Goal: Register for event/course: Register for event/course

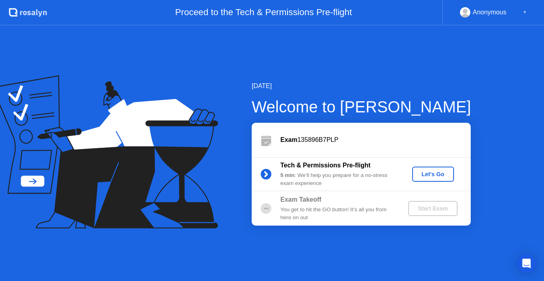
click at [425, 212] on div "Start Exam" at bounding box center [433, 208] width 43 height 6
click at [429, 174] on div "Let's Go" at bounding box center [433, 174] width 35 height 6
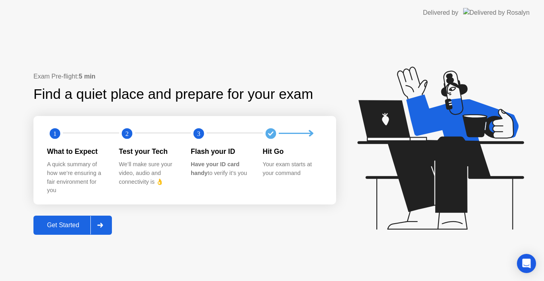
drag, startPoint x: 429, startPoint y: 174, endPoint x: 239, endPoint y: 207, distance: 192.5
click at [239, 207] on div "Exam Pre-flight: 5 min Find a quiet place and prepare for your exam 1 2 3 What …" at bounding box center [272, 153] width 544 height 255
click at [63, 228] on div "Get Started" at bounding box center [63, 225] width 55 height 7
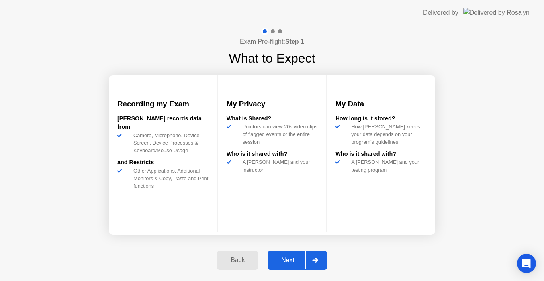
click at [294, 263] on div "Next" at bounding box center [287, 260] width 35 height 7
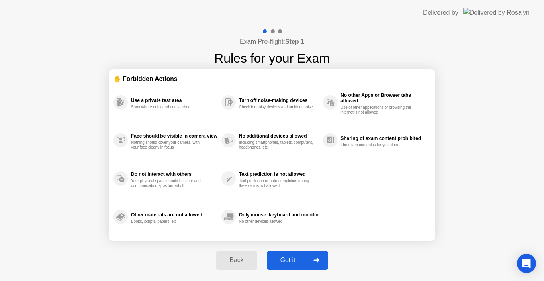
click at [290, 262] on div "Got it" at bounding box center [287, 260] width 37 height 7
select select "Available cameras"
select select "Available speakers"
select select "Available microphones"
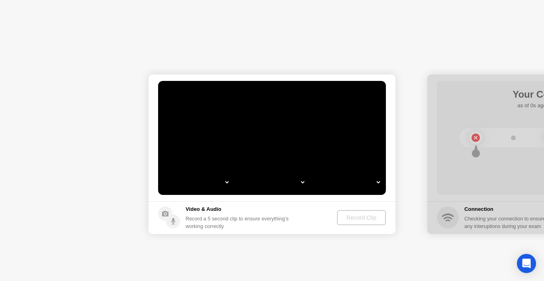
select select "*"
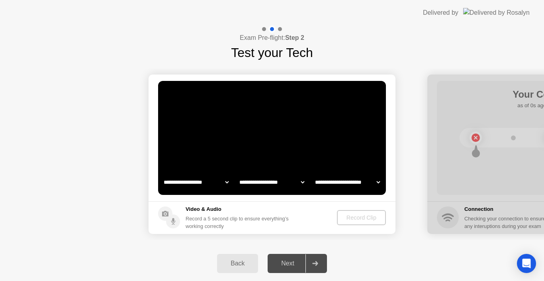
select select "**********"
select select "*******"
click at [363, 217] on div "Record Clip" at bounding box center [361, 217] width 43 height 6
click at [363, 217] on div "Record Clip" at bounding box center [362, 217] width 43 height 6
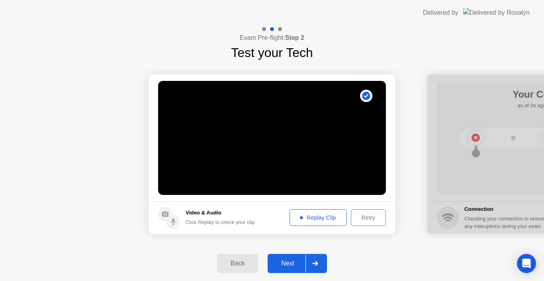
click at [320, 217] on div "Replay Clip" at bounding box center [318, 217] width 52 height 6
click at [292, 263] on div "Next" at bounding box center [287, 263] width 35 height 7
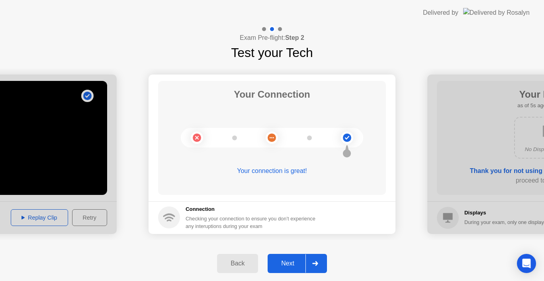
click at [292, 263] on div "Next" at bounding box center [287, 263] width 35 height 7
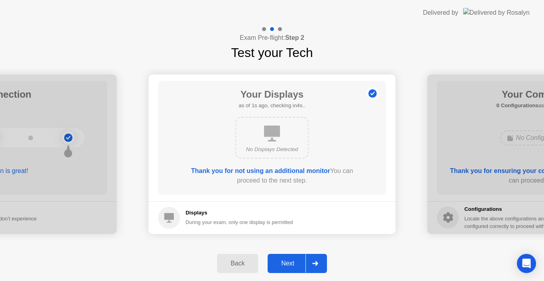
click at [292, 263] on div "Next" at bounding box center [287, 263] width 35 height 7
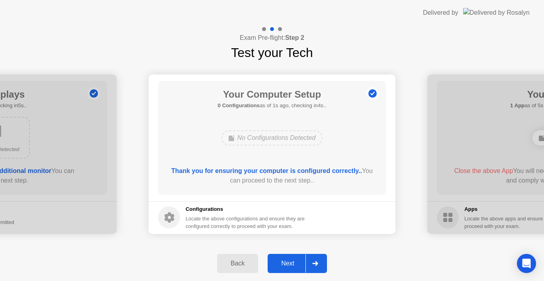
click at [291, 263] on div "Next" at bounding box center [287, 263] width 35 height 7
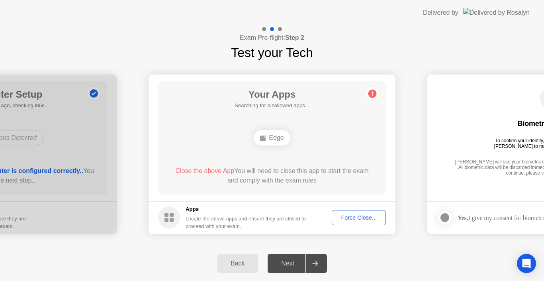
click at [291, 263] on div "Next" at bounding box center [287, 263] width 35 height 7
click at [443, 219] on div at bounding box center [445, 218] width 10 height 10
click at [291, 264] on div "Next" at bounding box center [287, 263] width 35 height 7
click at [358, 216] on div "Force Close..." at bounding box center [359, 217] width 49 height 6
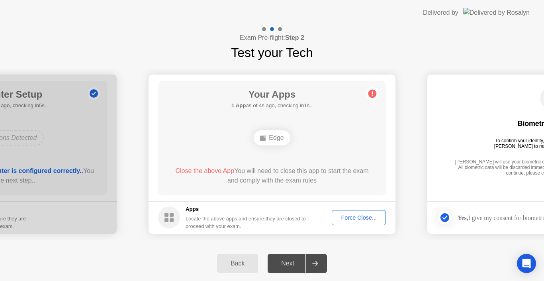
click at [285, 262] on div "Next" at bounding box center [287, 263] width 35 height 7
click at [286, 267] on div "Next" at bounding box center [287, 263] width 35 height 7
click at [351, 220] on div "Force Close..." at bounding box center [359, 217] width 49 height 6
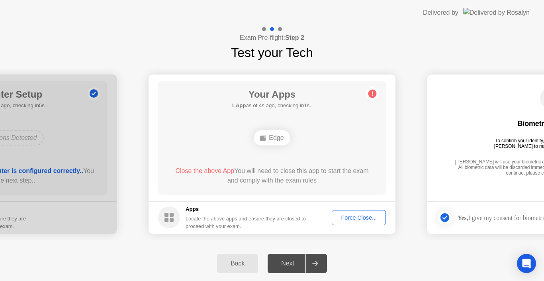
click at [292, 263] on div "Next" at bounding box center [287, 263] width 35 height 7
click at [242, 265] on div "Back" at bounding box center [238, 263] width 36 height 7
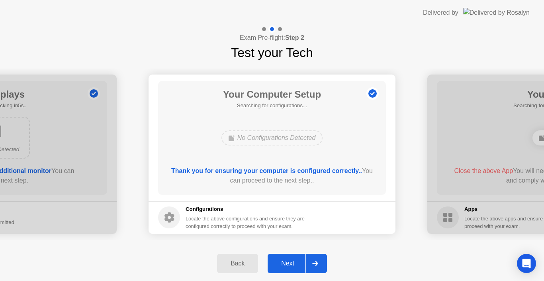
click at [282, 266] on div "Next" at bounding box center [287, 263] width 35 height 7
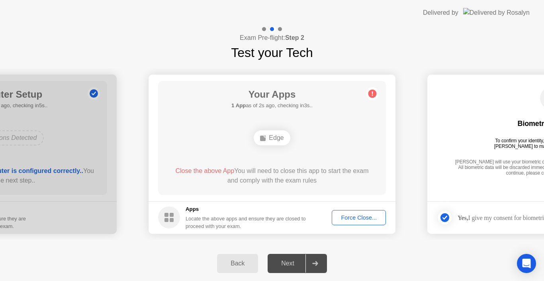
click at [282, 266] on div "Next" at bounding box center [287, 263] width 35 height 7
click at [357, 214] on div "Force Close..." at bounding box center [359, 217] width 49 height 6
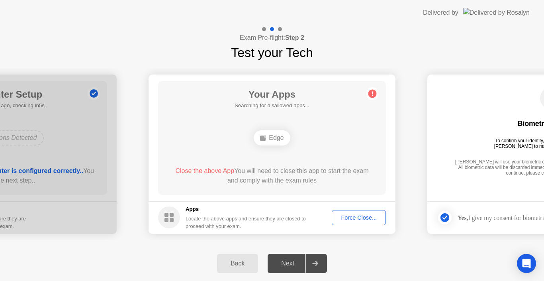
click at [351, 219] on div "Force Close..." at bounding box center [359, 217] width 49 height 6
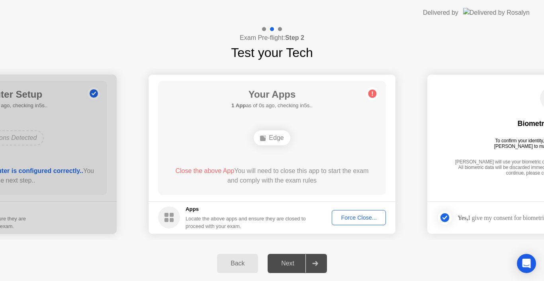
click at [292, 262] on div "Next" at bounding box center [287, 263] width 35 height 7
click at [351, 218] on div "Force Close..." at bounding box center [359, 217] width 49 height 6
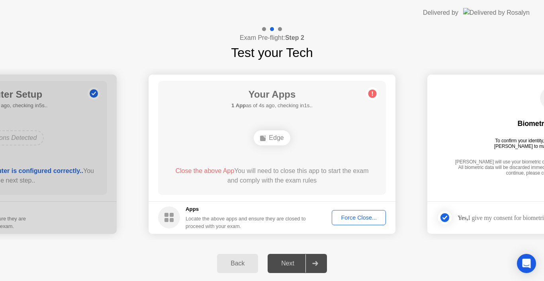
click at [210, 171] on span "Close the above App" at bounding box center [204, 170] width 59 height 7
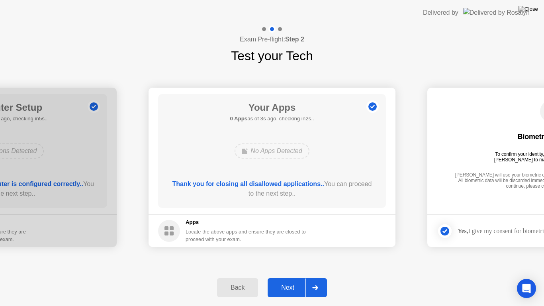
click at [290, 281] on div "Next" at bounding box center [287, 287] width 35 height 7
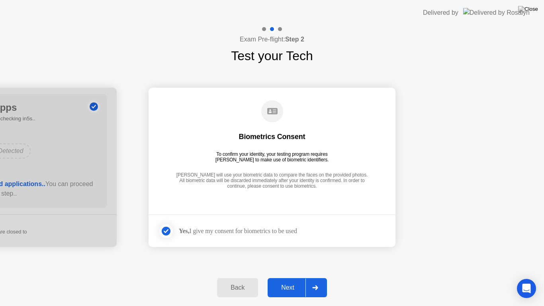
click at [290, 281] on div "Next" at bounding box center [287, 287] width 35 height 7
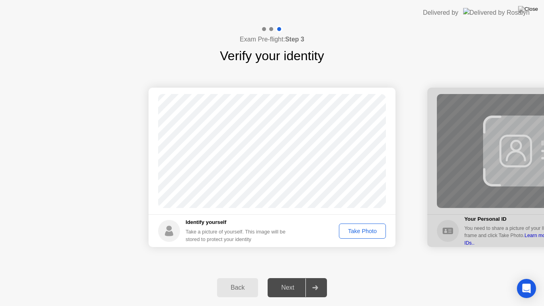
click at [359, 231] on div "Take Photo" at bounding box center [362, 231] width 41 height 6
click at [296, 281] on div "Next" at bounding box center [287, 287] width 35 height 7
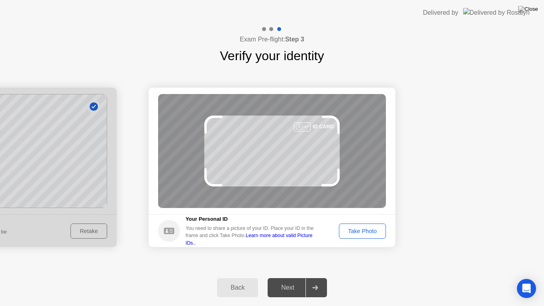
click at [355, 233] on div "Take Photo" at bounding box center [362, 231] width 41 height 6
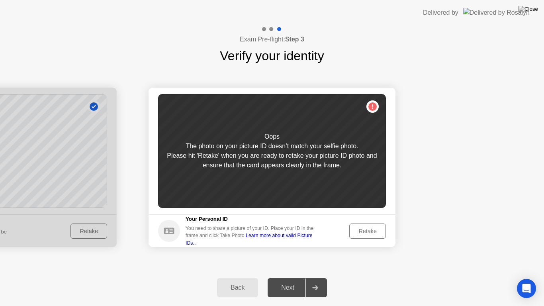
click at [358, 234] on div "Retake" at bounding box center [367, 231] width 31 height 6
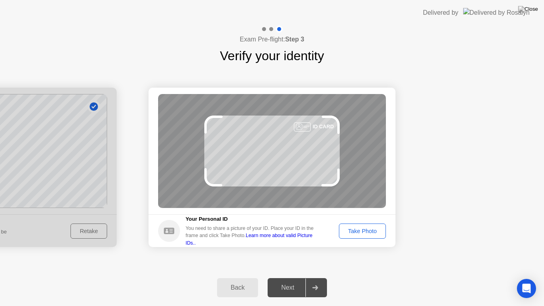
click at [358, 234] on div "Take Photo" at bounding box center [362, 231] width 41 height 6
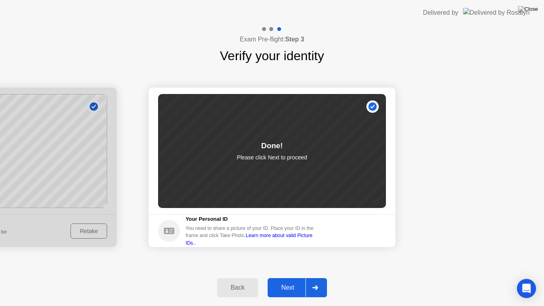
click at [291, 281] on div "Next" at bounding box center [287, 287] width 35 height 7
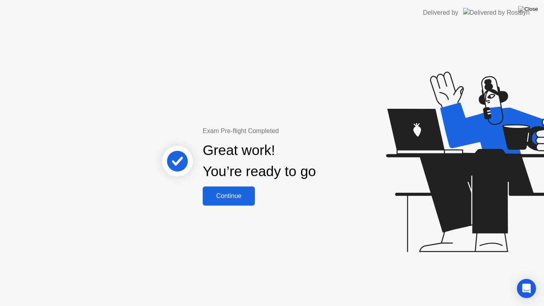
click at [231, 198] on div "Continue" at bounding box center [228, 195] width 47 height 7
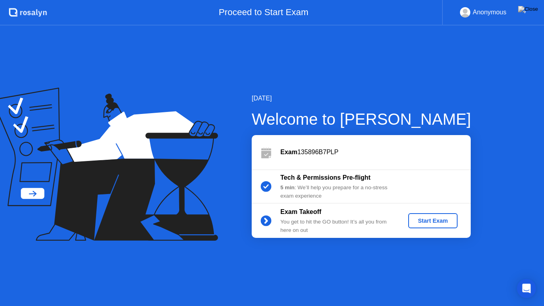
click at [421, 221] on div "Start Exam" at bounding box center [433, 221] width 43 height 6
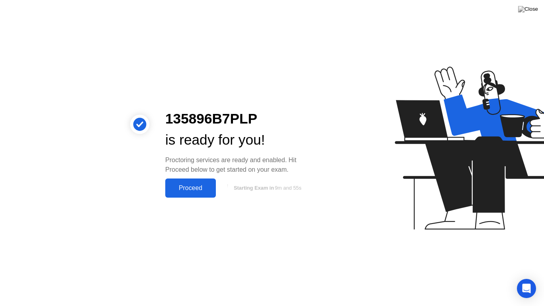
click at [186, 189] on div "Proceed" at bounding box center [191, 187] width 46 height 7
